Goal: Task Accomplishment & Management: Manage account settings

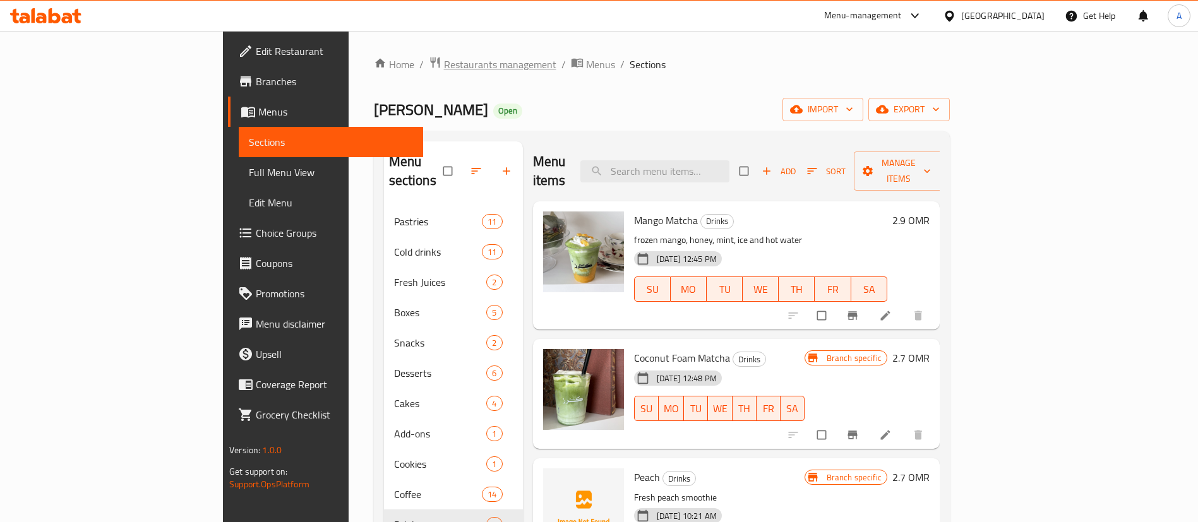
click at [444, 69] on span "Restaurants management" at bounding box center [500, 64] width 112 height 15
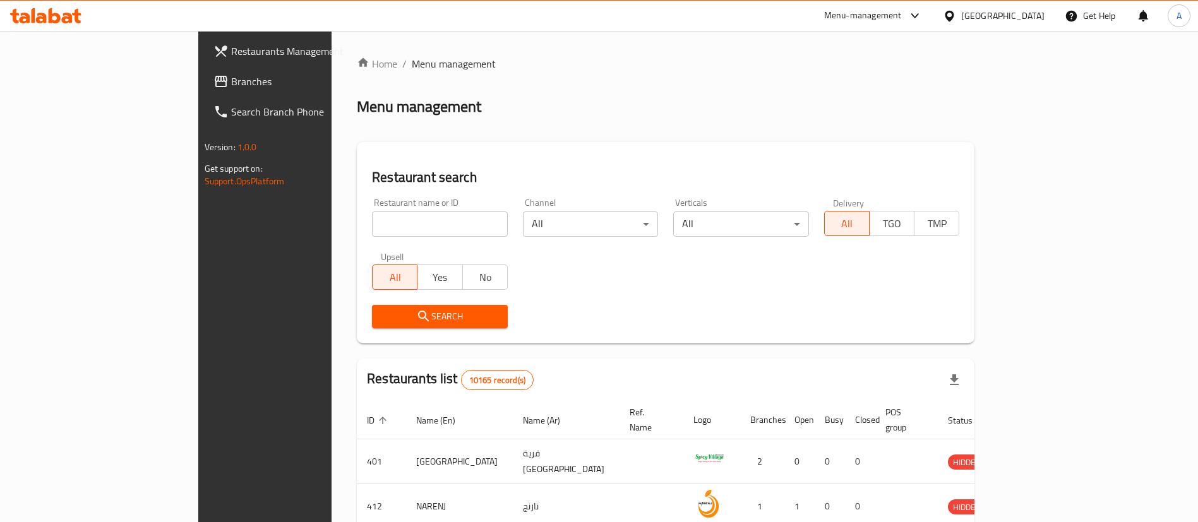
click at [372, 213] on input "search" at bounding box center [440, 224] width 136 height 25
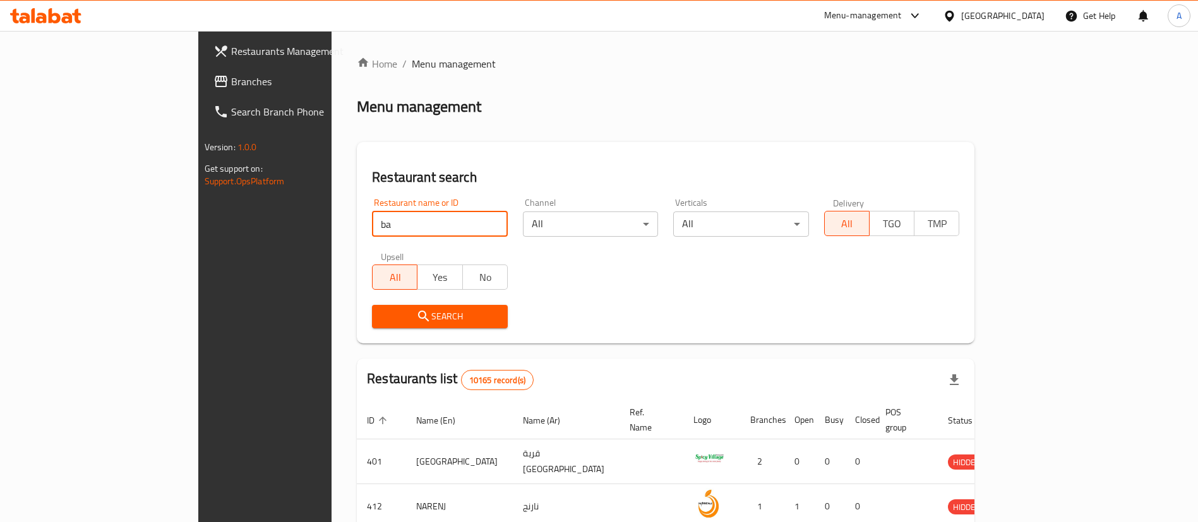
type input "b"
type input "barbaros"
click button "Search" at bounding box center [440, 316] width 136 height 23
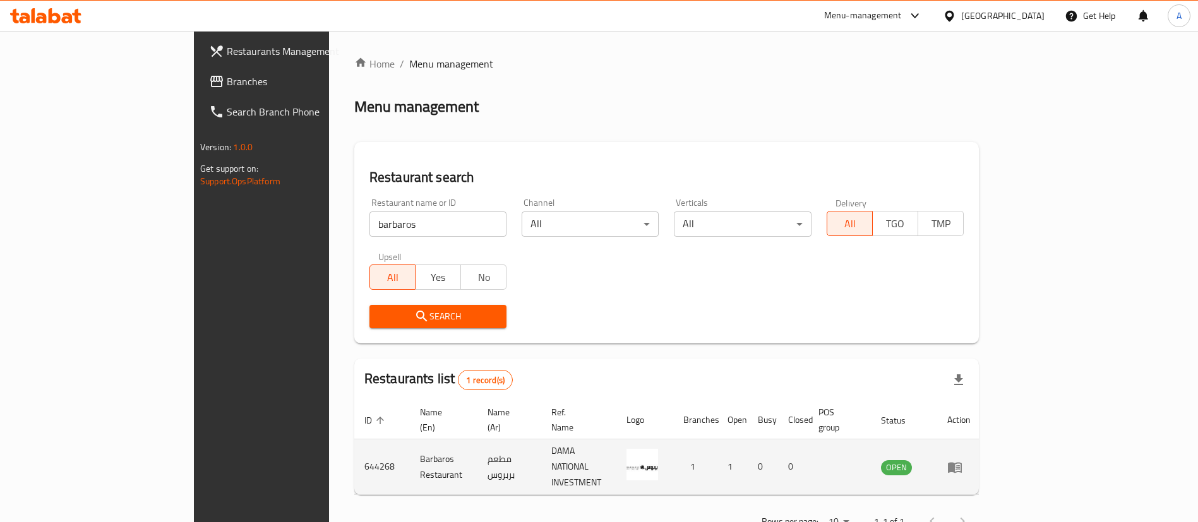
click at [981, 458] on td "enhanced table" at bounding box center [959, 468] width 44 height 56
click at [962, 462] on icon "enhanced table" at bounding box center [955, 467] width 14 height 11
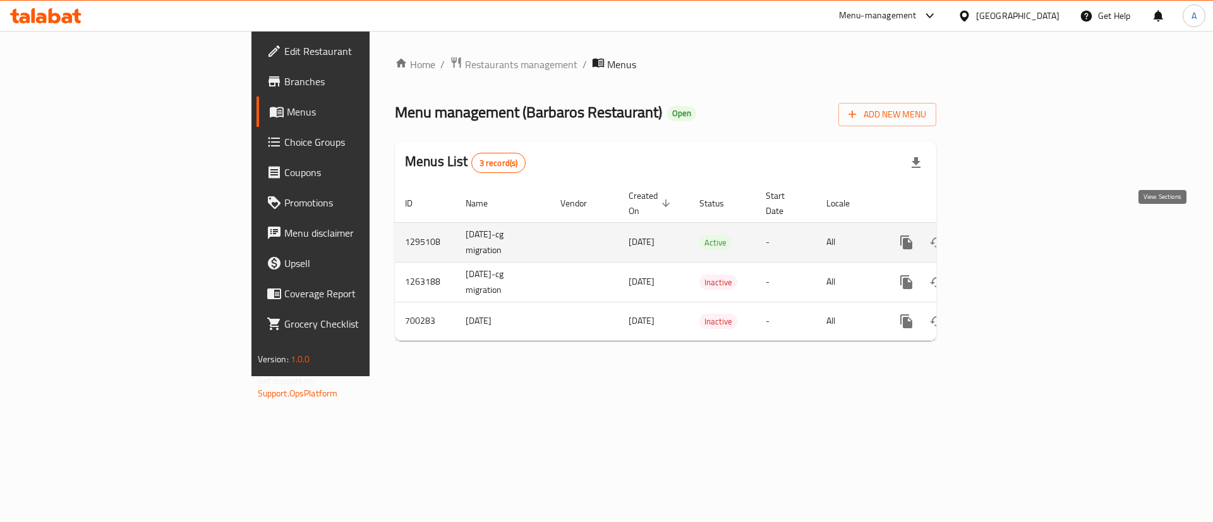
click at [1003, 237] on icon "enhanced table" at bounding box center [997, 242] width 11 height 11
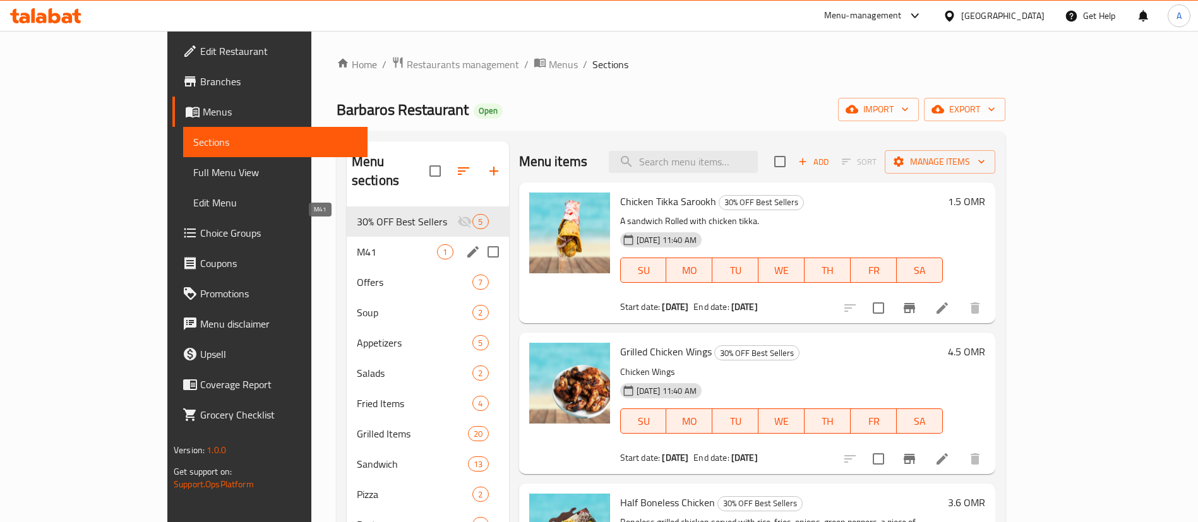
click at [357, 244] on span "M41" at bounding box center [397, 251] width 81 height 15
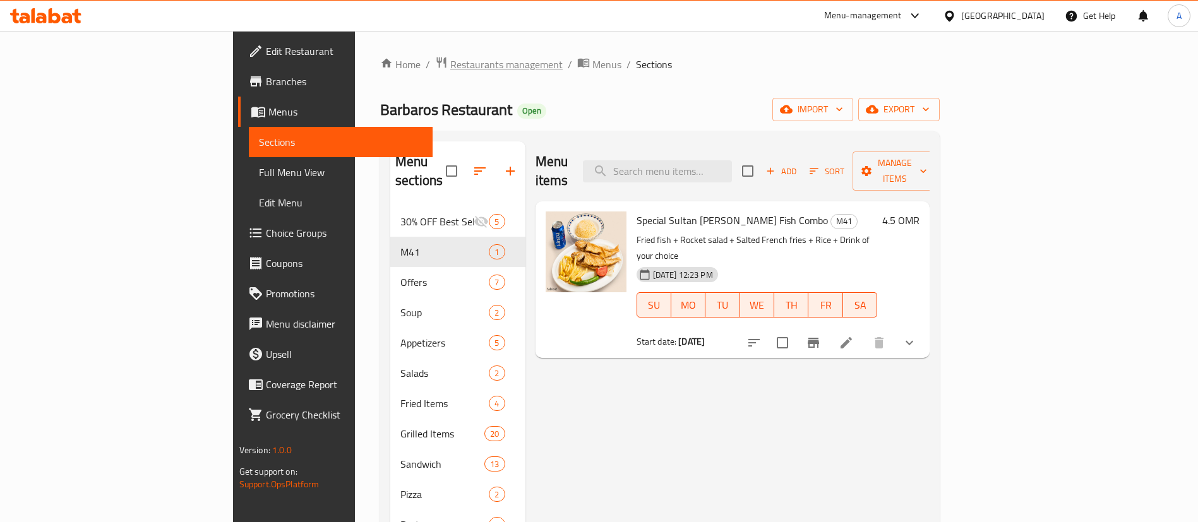
click at [450, 61] on span "Restaurants management" at bounding box center [506, 64] width 112 height 15
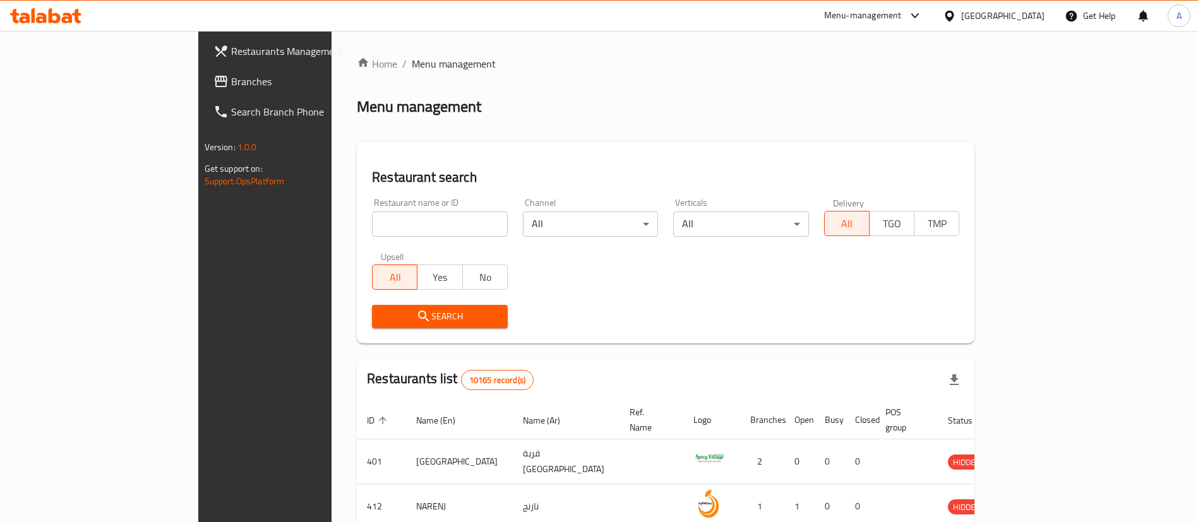
click at [406, 224] on input "search" at bounding box center [440, 224] width 136 height 25
type input "v"
type input "cabbage grills"
click button "Search" at bounding box center [440, 316] width 136 height 23
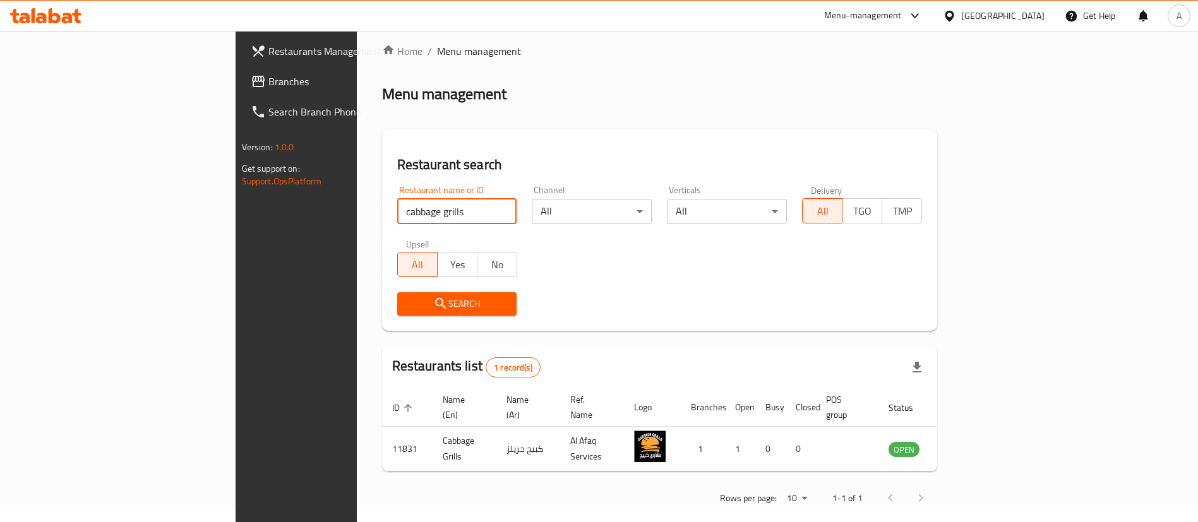
scroll to position [16, 0]
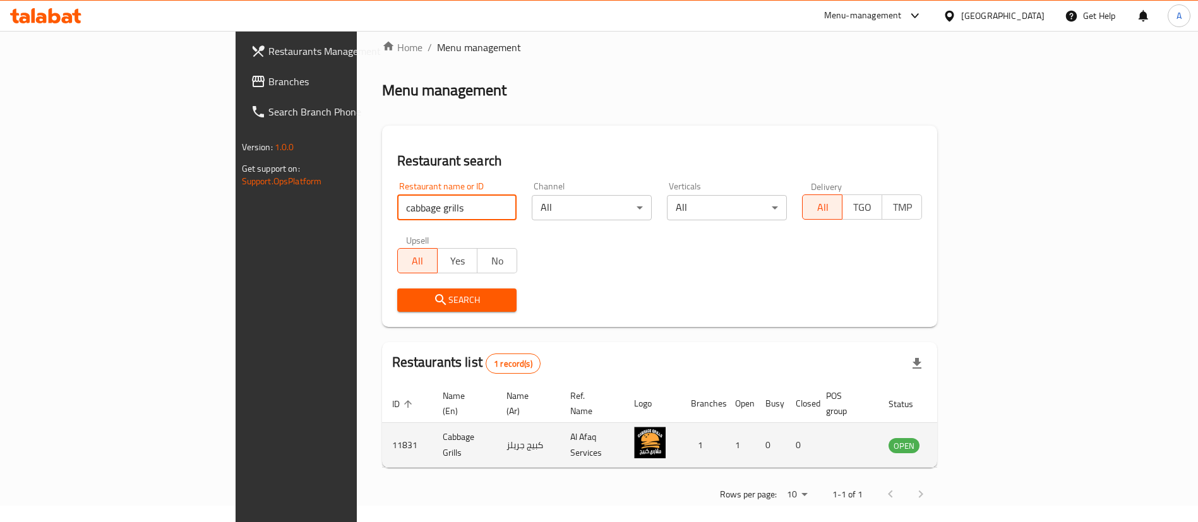
click at [978, 438] on link "enhanced table" at bounding box center [966, 445] width 23 height 15
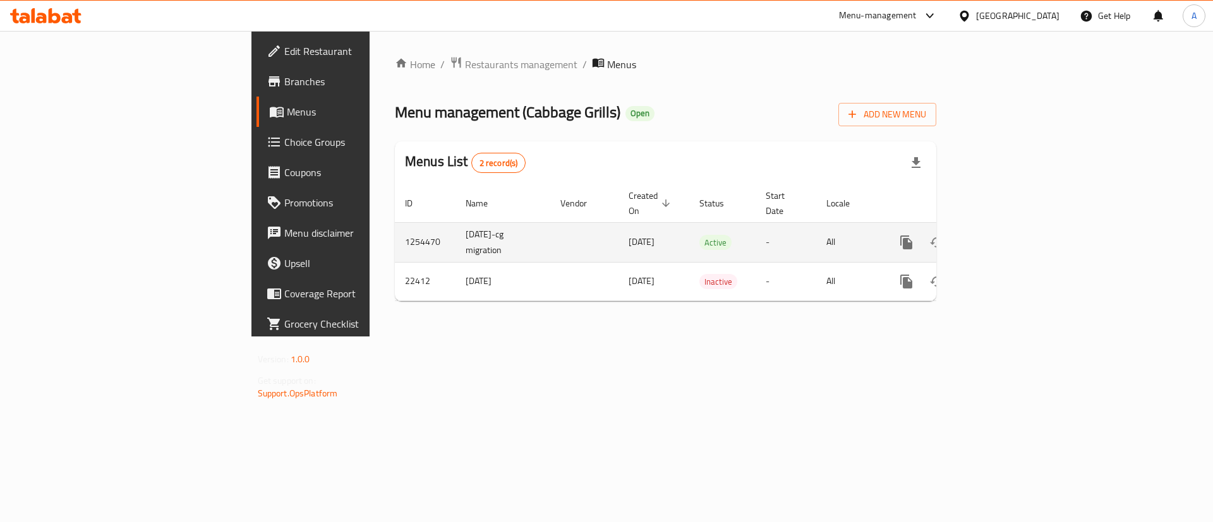
click at [1005, 235] on icon "enhanced table" at bounding box center [997, 242] width 15 height 15
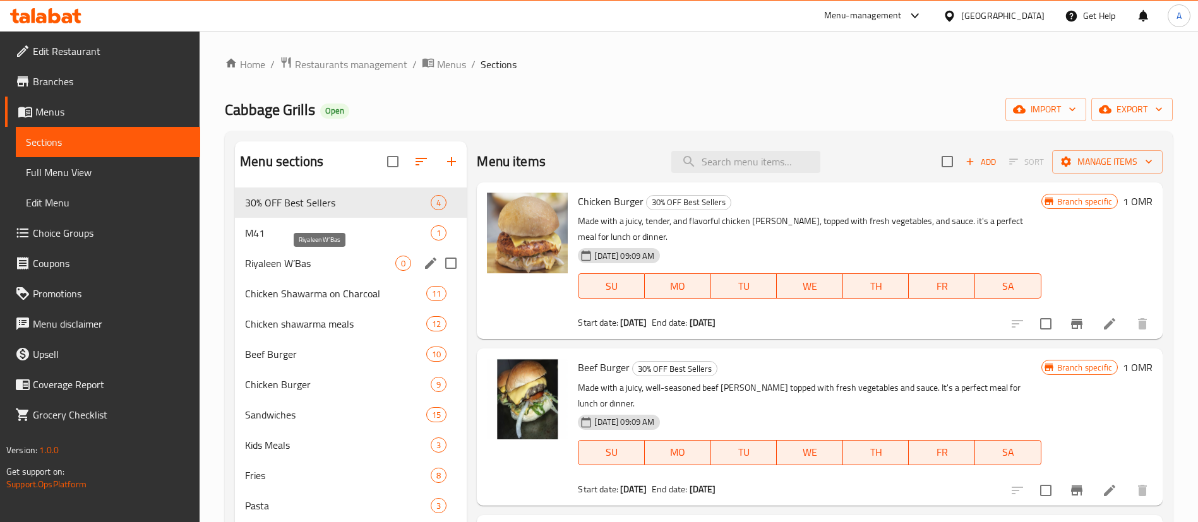
click at [287, 237] on span "M41" at bounding box center [338, 233] width 186 height 15
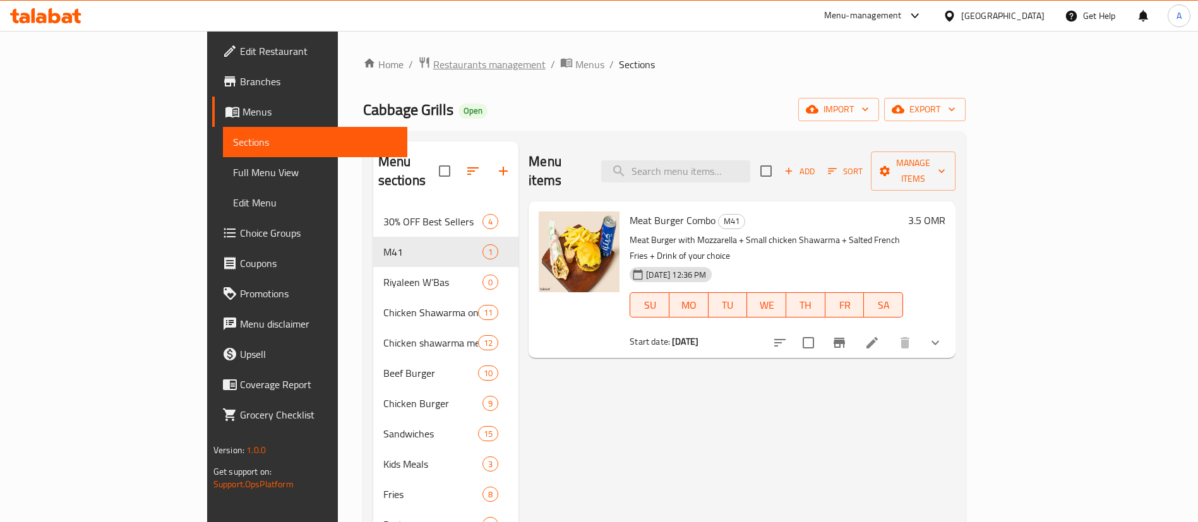
click at [433, 66] on span "Restaurants management" at bounding box center [489, 64] width 112 height 15
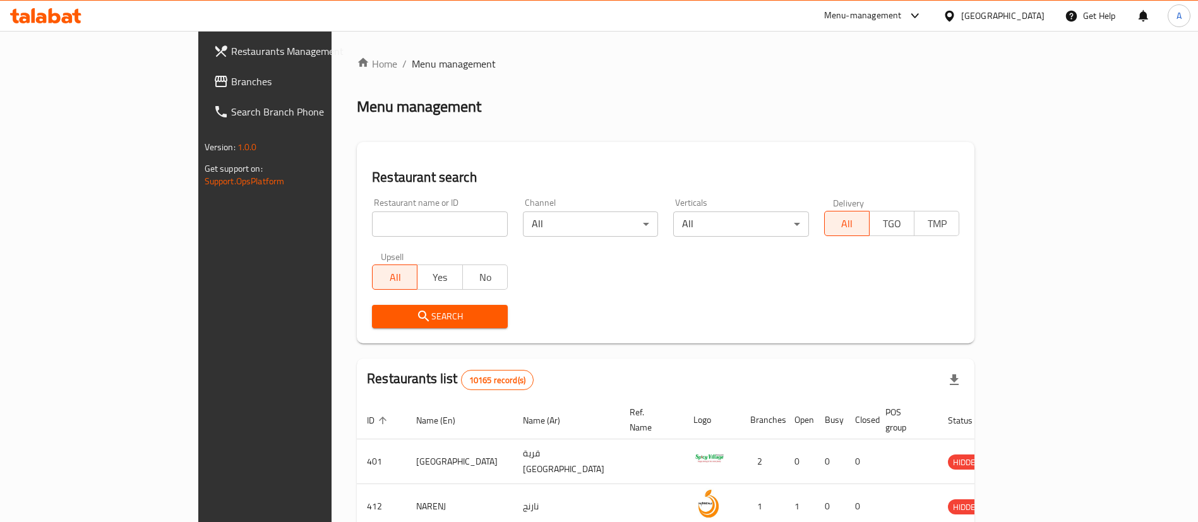
click at [427, 214] on input "search" at bounding box center [440, 224] width 136 height 25
click button "Search" at bounding box center [440, 316] width 136 height 23
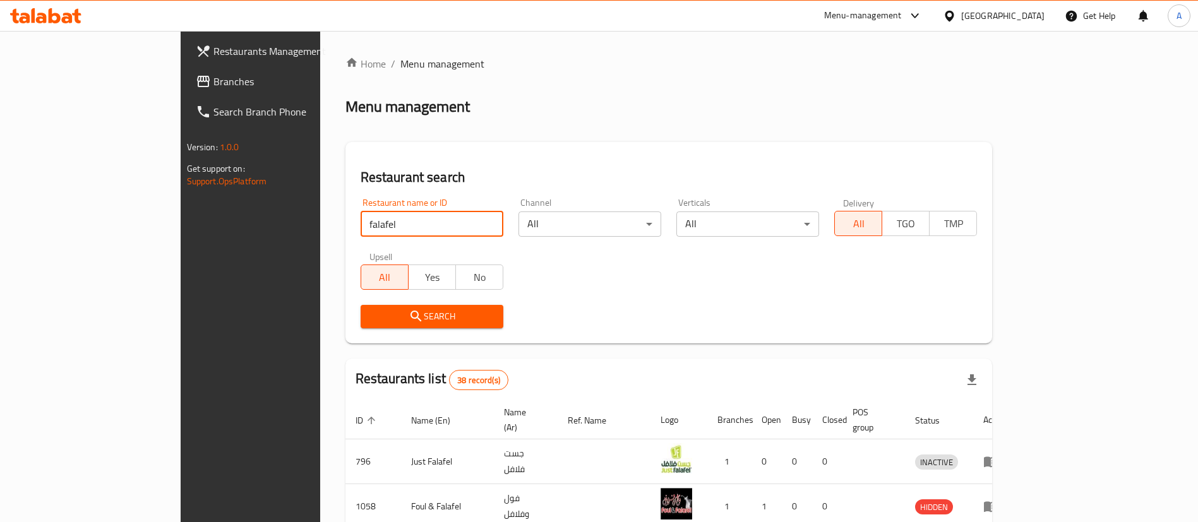
click at [421, 221] on input "falafel" at bounding box center [432, 224] width 143 height 25
type input "falafel wa"
click button "Search" at bounding box center [432, 316] width 143 height 23
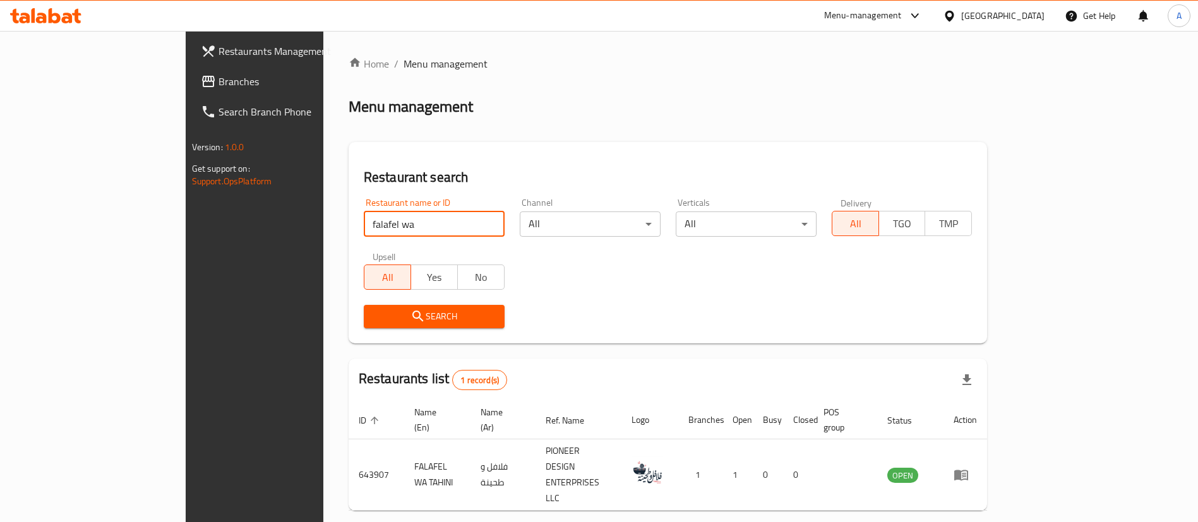
scroll to position [16, 0]
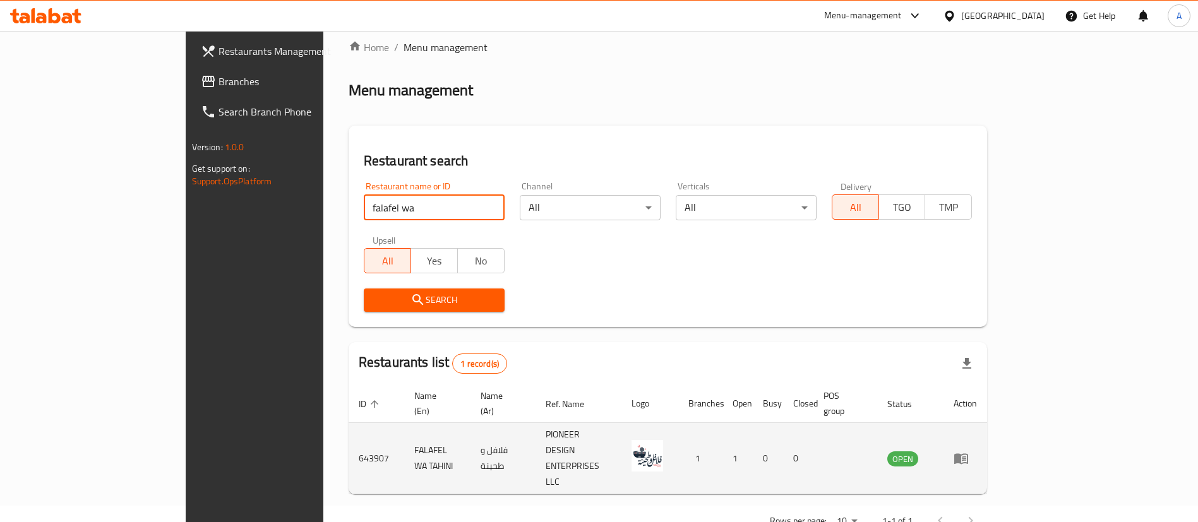
click at [969, 451] on icon "enhanced table" at bounding box center [961, 458] width 15 height 15
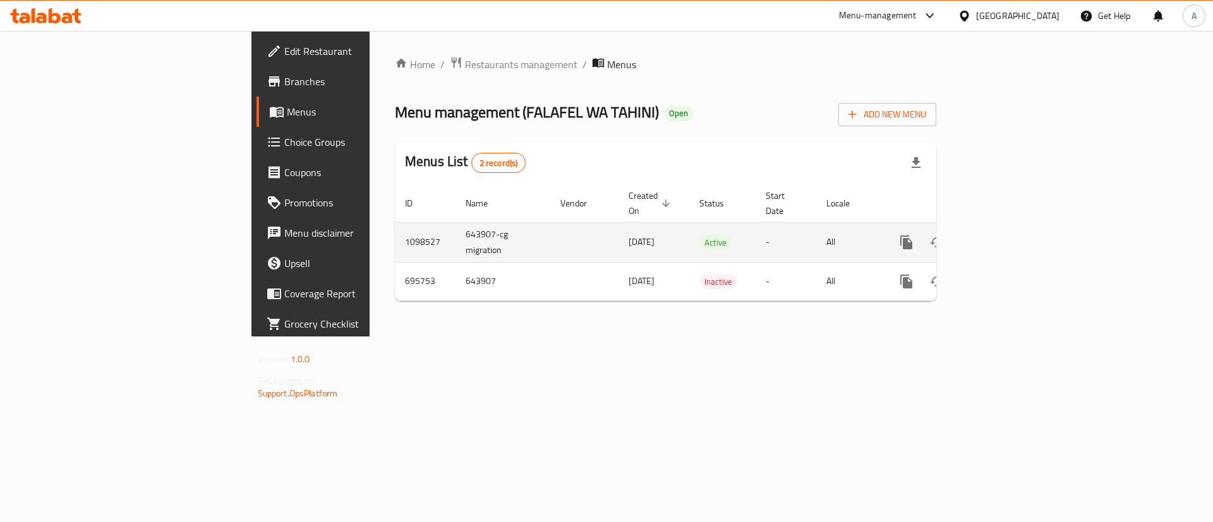
click at [1005, 235] on icon "enhanced table" at bounding box center [997, 242] width 15 height 15
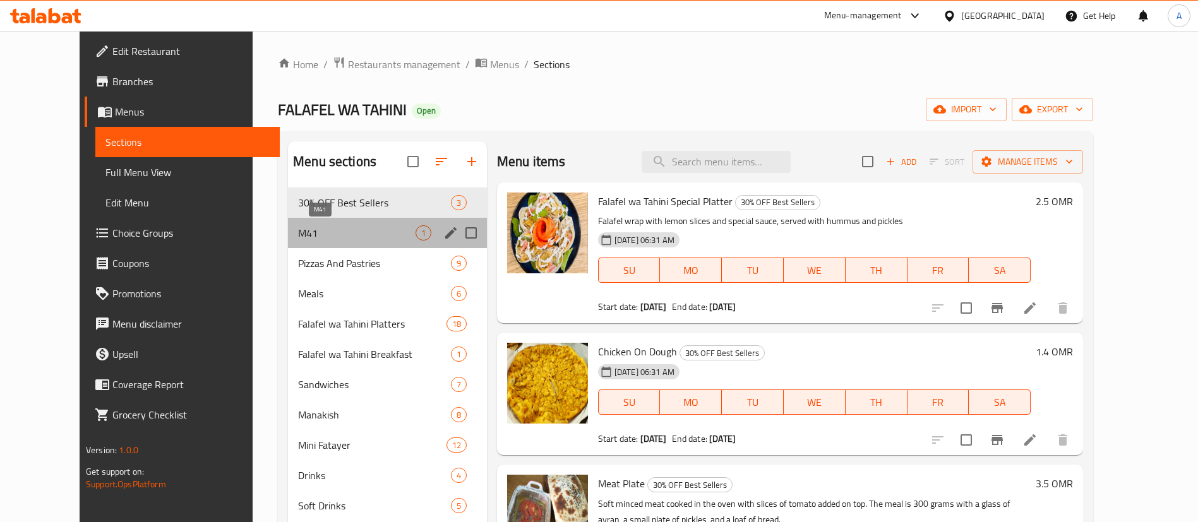
click at [300, 236] on span "M41" at bounding box center [356, 233] width 117 height 15
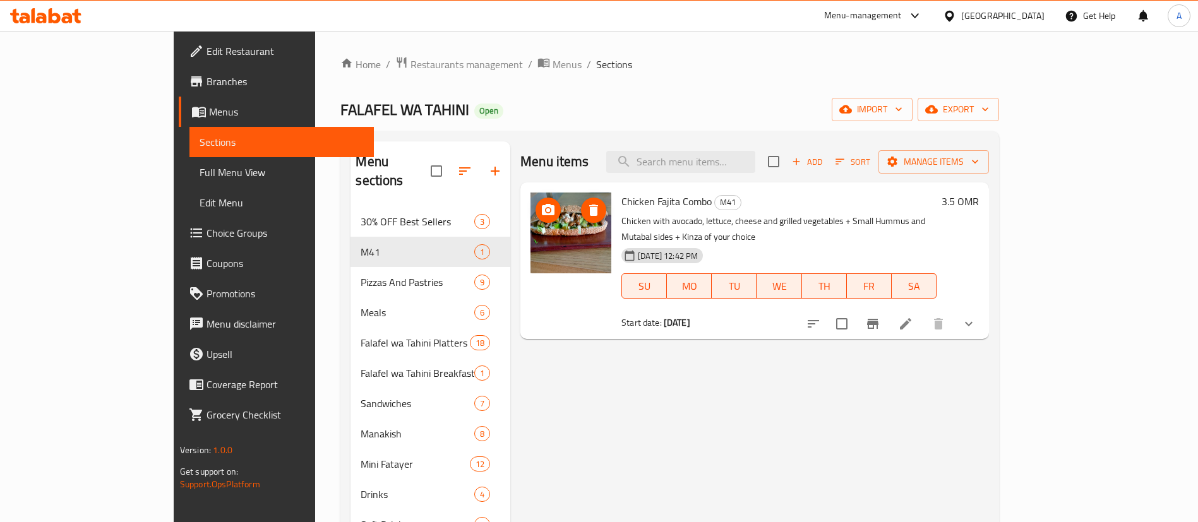
click at [541, 210] on icon "upload picture" at bounding box center [548, 210] width 15 height 15
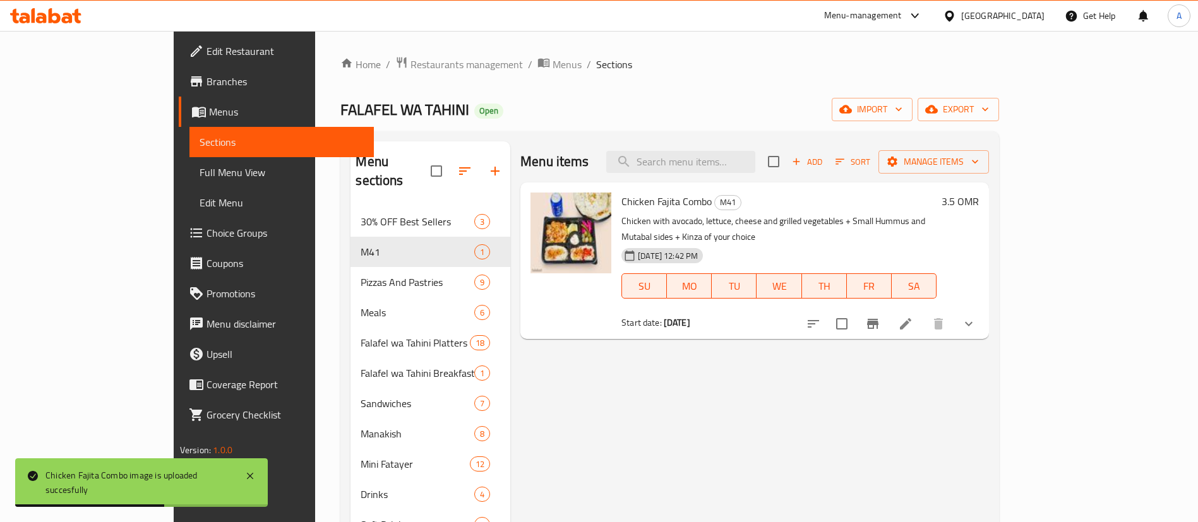
click at [808, 452] on div "Menu items Add Sort Manage items Chicken Fajita Combo M41 Chicken with avocado,…" at bounding box center [749, 402] width 479 height 522
